Goal: Navigation & Orientation: Find specific page/section

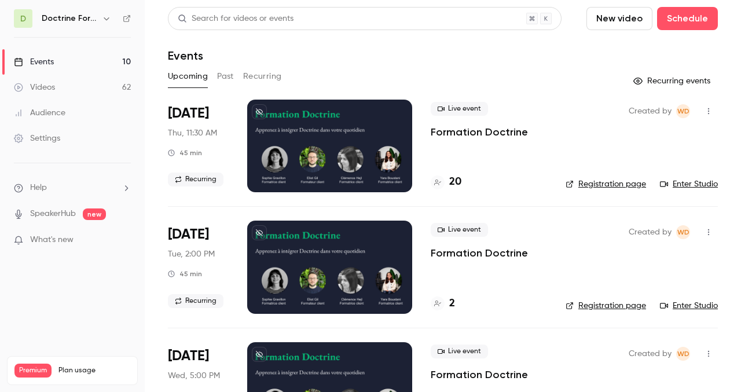
click at [223, 77] on button "Past" at bounding box center [225, 76] width 17 height 19
click at [188, 72] on button "Upcoming" at bounding box center [188, 76] width 40 height 19
click at [698, 182] on link "Enter Studio" at bounding box center [689, 184] width 58 height 12
click at [223, 78] on button "Past" at bounding box center [225, 76] width 17 height 19
click at [96, 20] on h6 "Doctrine Formation Corporate" at bounding box center [70, 19] width 56 height 12
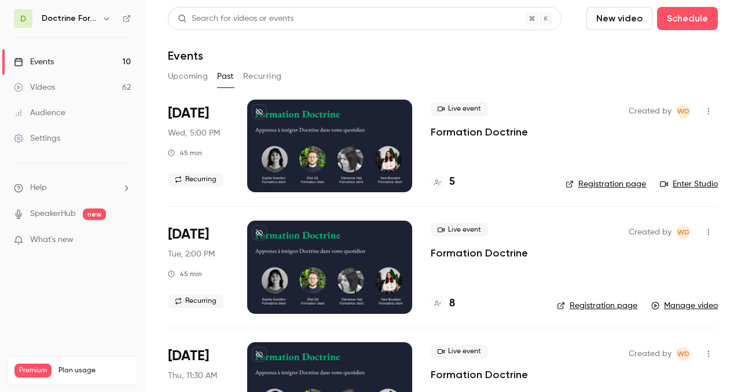
click at [101, 20] on button "button" at bounding box center [107, 19] width 14 height 14
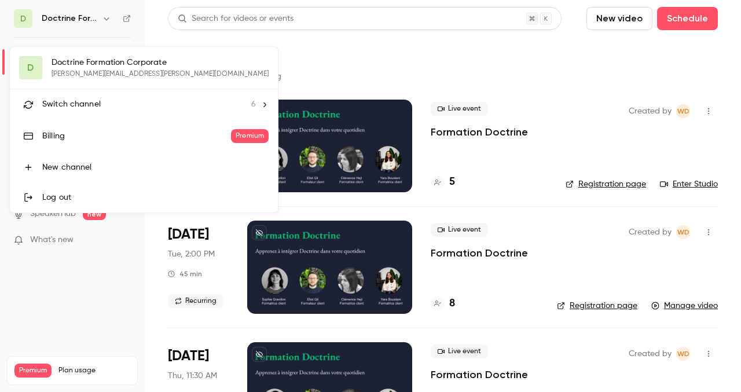
click at [269, 51] on div at bounding box center [370, 196] width 741 height 392
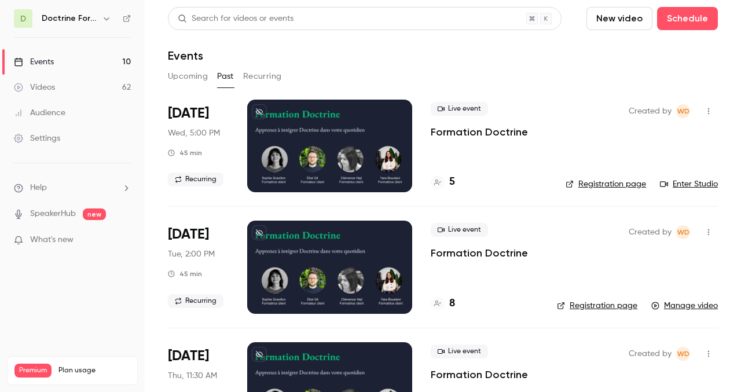
click at [177, 87] on div "Upcoming Past Recurring" at bounding box center [443, 78] width 550 height 23
click at [180, 75] on button "Upcoming" at bounding box center [188, 76] width 40 height 19
